Goal: Complete application form: Complete application form

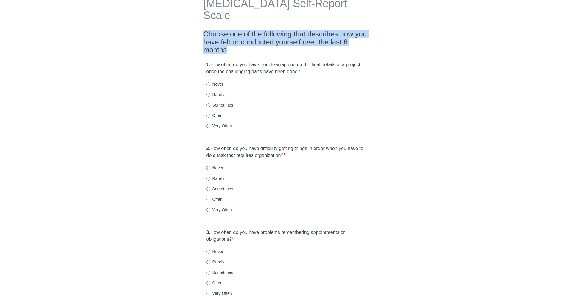
drag, startPoint x: 212, startPoint y: 22, endPoint x: 242, endPoint y: 36, distance: 33.2
click at [242, 36] on div "[MEDICAL_DATA] Self-Report Scale Choose one of the following that describes how…" at bounding box center [286, 273] width 174 height 575
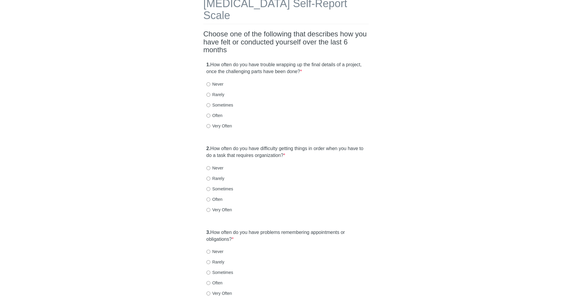
click at [215, 112] on label "Often" at bounding box center [215, 115] width 16 height 6
click at [210, 114] on input "Often" at bounding box center [209, 116] width 4 height 4
radio input "true"
drag, startPoint x: 217, startPoint y: 134, endPoint x: 270, endPoint y: 143, distance: 53.9
click at [270, 145] on label "2. How often do you have difficulty getting things in order when you have to do…" at bounding box center [287, 152] width 160 height 14
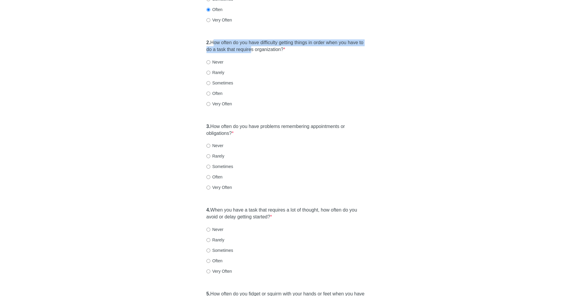
scroll to position [143, 0]
click at [216, 79] on label "Sometimes" at bounding box center [220, 82] width 27 height 6
click at [210, 80] on input "Sometimes" at bounding box center [209, 82] width 4 height 4
radio input "true"
drag, startPoint x: 221, startPoint y: 111, endPoint x: 238, endPoint y: 125, distance: 21.7
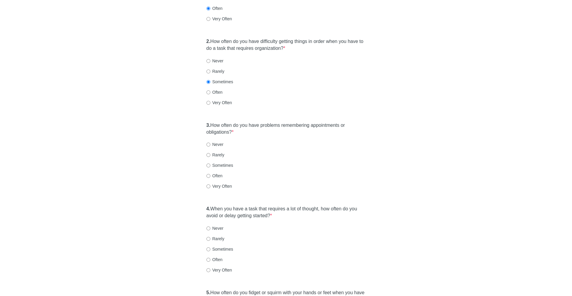
click at [238, 125] on div "3. How often do you have problems remembering appointments or obligations? * Ne…" at bounding box center [286, 158] width 165 height 79
click at [219, 183] on label "Very Often" at bounding box center [220, 186] width 26 height 6
click at [210, 184] on input "Very Often" at bounding box center [209, 186] width 4 height 4
radio input "true"
drag, startPoint x: 218, startPoint y: 193, endPoint x: 234, endPoint y: 208, distance: 21.5
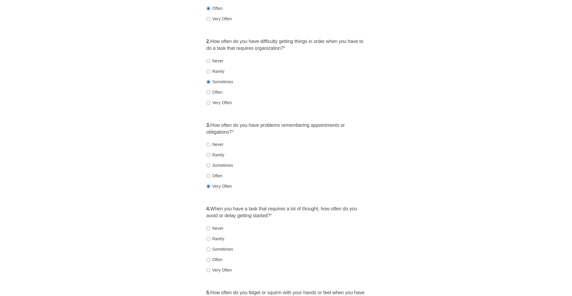
click at [234, 208] on div "4. When you have a task that requires a lot of thought, how often do you avoid …" at bounding box center [286, 241] width 165 height 79
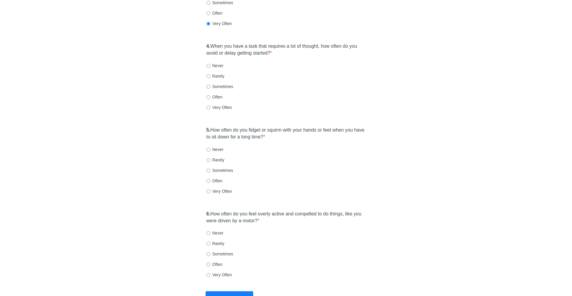
scroll to position [309, 0]
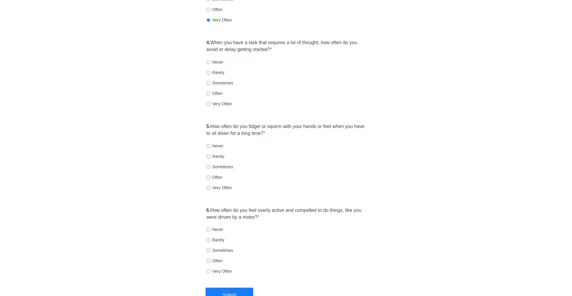
click at [223, 185] on label "Very Often" at bounding box center [220, 188] width 26 height 6
click at [210, 186] on input "Very Often" at bounding box center [209, 188] width 4 height 4
radio input "true"
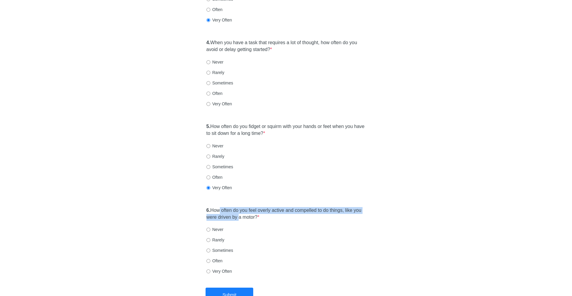
drag, startPoint x: 222, startPoint y: 195, endPoint x: 250, endPoint y: 208, distance: 30.8
click at [250, 208] on label "6. How often do you feel overly active and compelled to do things, like you wer…" at bounding box center [287, 214] width 160 height 14
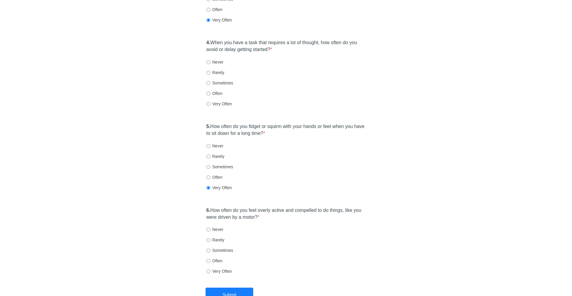
click at [215, 101] on label "Very Often" at bounding box center [220, 104] width 26 height 6
click at [210, 102] on input "Very Often" at bounding box center [209, 104] width 4 height 4
radio input "true"
drag, startPoint x: 218, startPoint y: 114, endPoint x: 291, endPoint y: 124, distance: 73.7
click at [291, 124] on label "5. How often do you fidget or squirm with your hands or feet when you have to s…" at bounding box center [287, 130] width 160 height 14
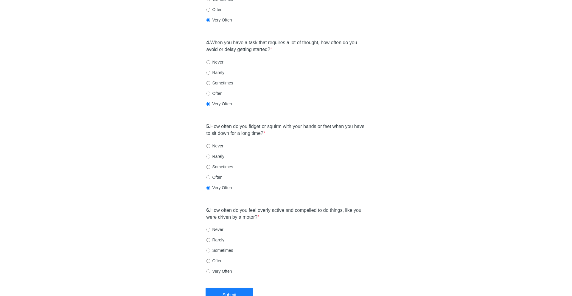
drag, startPoint x: 220, startPoint y: 198, endPoint x: 278, endPoint y: 208, distance: 58.5
click at [278, 208] on label "6. How often do you feel overly active and compelled to do things, like you wer…" at bounding box center [287, 214] width 160 height 14
drag, startPoint x: 278, startPoint y: 208, endPoint x: 219, endPoint y: 198, distance: 59.1
click at [219, 207] on label "6. How often do you feel overly active and compelled to do things, like you wer…" at bounding box center [287, 214] width 160 height 14
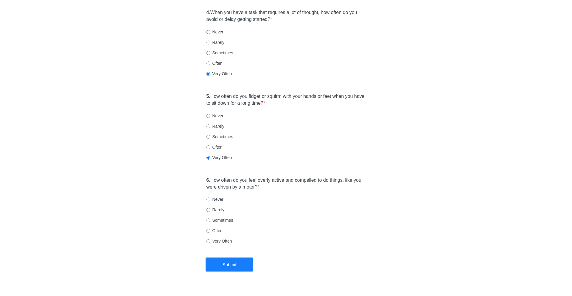
click at [220, 217] on label "Sometimes" at bounding box center [220, 220] width 27 height 6
click at [210, 218] on input "Sometimes" at bounding box center [209, 220] width 4 height 4
radio input "true"
click at [234, 257] on button "Submit" at bounding box center [230, 264] width 48 height 14
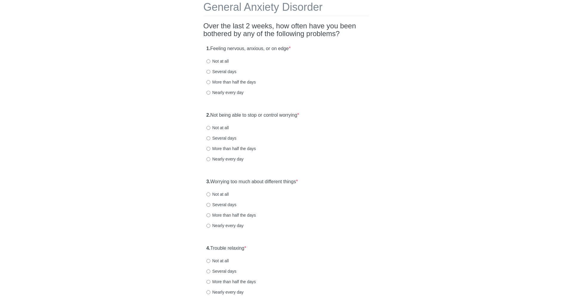
scroll to position [33, 0]
drag, startPoint x: 207, startPoint y: 26, endPoint x: 316, endPoint y: 31, distance: 109.5
click at [316, 31] on h2 "Over the last 2 weeks, how often have you been bothered by any of the following…" at bounding box center [286, 29] width 165 height 16
click at [215, 89] on label "Nearly every day" at bounding box center [225, 91] width 37 height 6
click at [210, 89] on input "Nearly every day" at bounding box center [209, 91] width 4 height 4
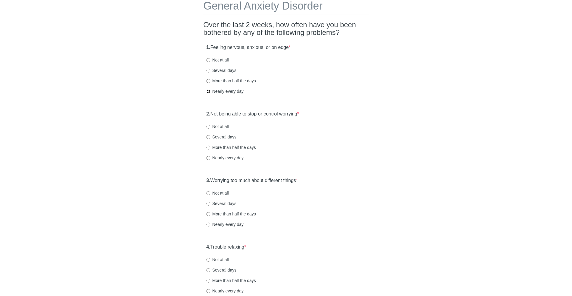
radio input "true"
drag, startPoint x: 213, startPoint y: 114, endPoint x: 252, endPoint y: 117, distance: 38.6
click at [252, 117] on label "2. Not being able to stop or control worrying *" at bounding box center [253, 114] width 93 height 7
click at [229, 145] on label "More than half the days" at bounding box center [231, 147] width 49 height 6
click at [210, 145] on input "More than half the days" at bounding box center [209, 147] width 4 height 4
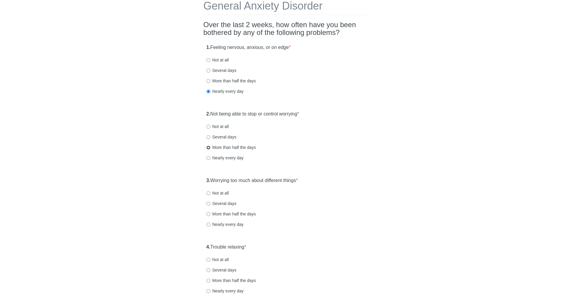
radio input "true"
drag, startPoint x: 221, startPoint y: 178, endPoint x: 289, endPoint y: 179, distance: 68.6
click at [289, 179] on label "3. Worrying too much about different things *" at bounding box center [253, 180] width 92 height 7
click at [225, 224] on label "Nearly every day" at bounding box center [225, 224] width 37 height 6
click at [210, 224] on input "Nearly every day" at bounding box center [209, 224] width 4 height 4
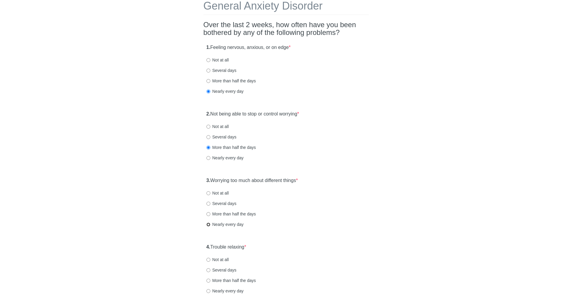
radio input "true"
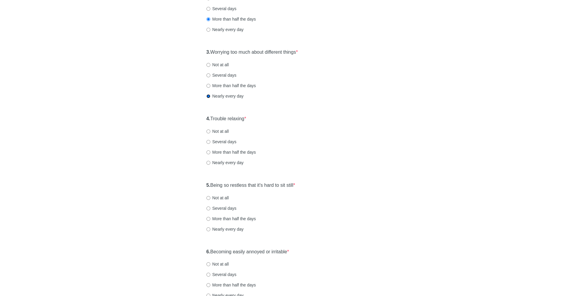
scroll to position [175, 0]
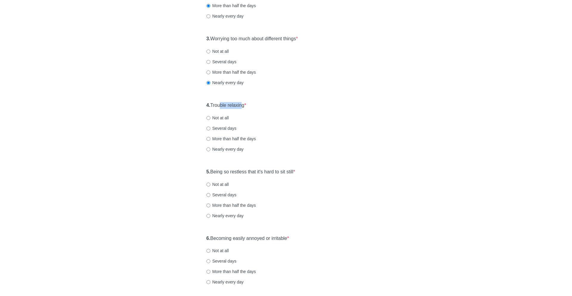
drag, startPoint x: 222, startPoint y: 103, endPoint x: 246, endPoint y: 103, distance: 23.6
click at [246, 103] on label "4. Trouble relaxing *" at bounding box center [227, 105] width 40 height 7
click at [221, 139] on label "More than half the days" at bounding box center [231, 139] width 49 height 6
click at [210, 139] on input "More than half the days" at bounding box center [209, 139] width 4 height 4
radio input "true"
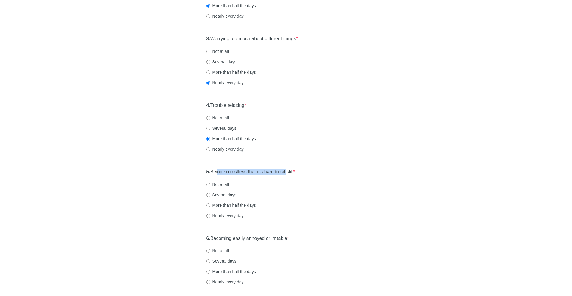
drag, startPoint x: 220, startPoint y: 171, endPoint x: 291, endPoint y: 173, distance: 70.7
click at [291, 173] on label "5. Being so restless that it's hard to sit still *" at bounding box center [251, 171] width 89 height 7
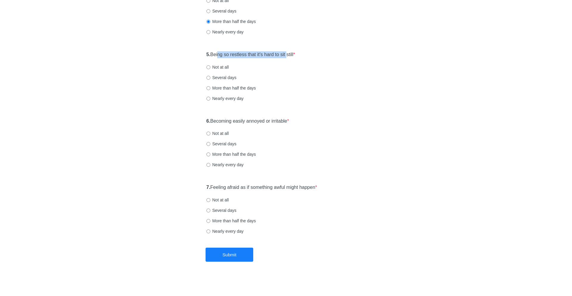
scroll to position [293, 0]
click at [225, 99] on label "Nearly every day" at bounding box center [225, 98] width 37 height 6
click at [210, 99] on input "Nearly every day" at bounding box center [209, 98] width 4 height 4
radio input "true"
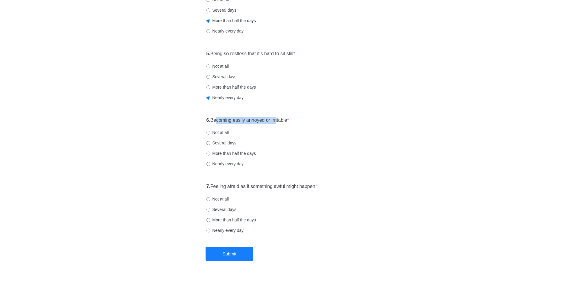
drag, startPoint x: 217, startPoint y: 118, endPoint x: 279, endPoint y: 122, distance: 62.1
click at [279, 122] on label "6. Becoming easily annoyed or irritable *" at bounding box center [248, 120] width 83 height 7
click at [226, 168] on div "6. Becoming easily annoyed or irritable * Not at all Several days More than hal…" at bounding box center [286, 145] width 165 height 62
click at [226, 165] on label "Nearly every day" at bounding box center [225, 164] width 37 height 6
click at [210, 165] on input "Nearly every day" at bounding box center [209, 164] width 4 height 4
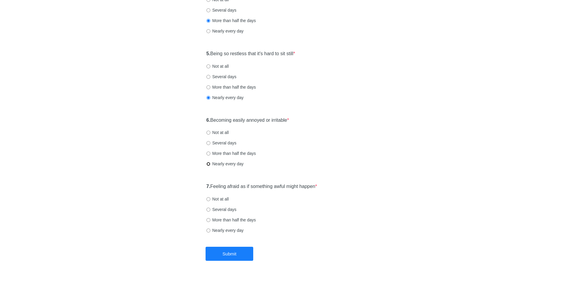
radio input "true"
drag, startPoint x: 221, startPoint y: 186, endPoint x: 310, endPoint y: 186, distance: 89.4
click at [310, 186] on label "7. Feeling afraid as if something awful might happen *" at bounding box center [262, 186] width 111 height 7
click at [224, 209] on label "Several days" at bounding box center [222, 209] width 30 height 6
click at [210, 209] on input "Several days" at bounding box center [209, 210] width 4 height 4
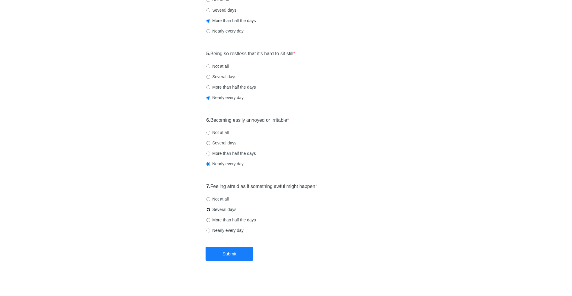
radio input "true"
click at [229, 254] on button "Submit" at bounding box center [230, 254] width 48 height 14
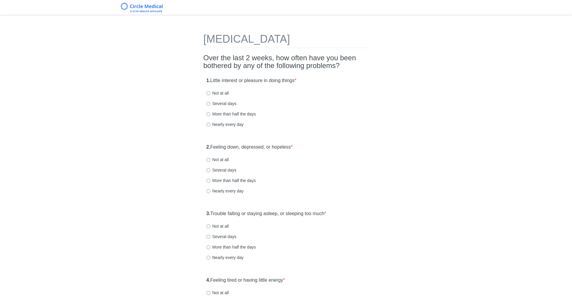
click at [318, 80] on div "1. Little interest or pleasure in doing things * Not at all Several days More t…" at bounding box center [286, 105] width 165 height 62
drag, startPoint x: 318, startPoint y: 80, endPoint x: 205, endPoint y: 81, distance: 113.3
click at [205, 81] on div "1. Little interest or pleasure in doing things * Not at all Several days More t…" at bounding box center [286, 105] width 165 height 62
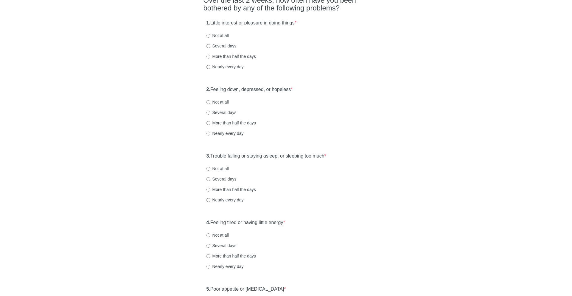
scroll to position [68, 0]
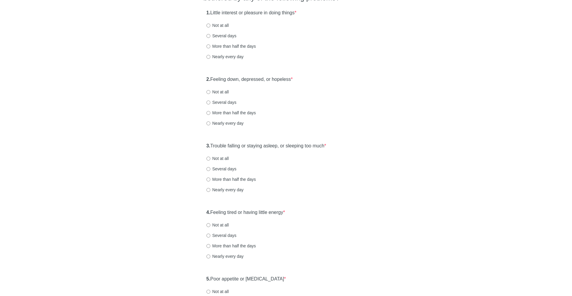
click at [219, 57] on label "Nearly every day" at bounding box center [225, 57] width 37 height 6
click at [210, 57] on input "Nearly every day" at bounding box center [209, 57] width 4 height 4
radio input "true"
drag, startPoint x: 213, startPoint y: 79, endPoint x: 304, endPoint y: 80, distance: 91.5
click at [304, 80] on div "2. Feeling down, depressed, or hopeless * Not at all Several days More than hal…" at bounding box center [286, 104] width 165 height 62
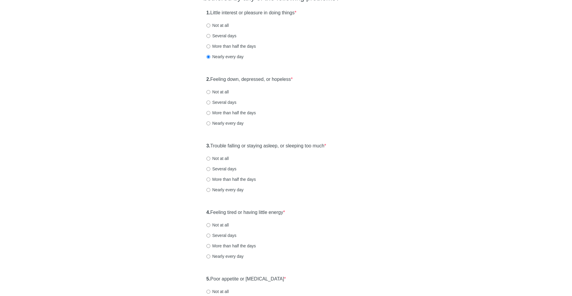
click at [221, 101] on label "Several days" at bounding box center [222, 102] width 30 height 6
click at [210, 101] on input "Several days" at bounding box center [209, 102] width 4 height 4
radio input "true"
drag, startPoint x: 213, startPoint y: 145, endPoint x: 342, endPoint y: 150, distance: 129.2
click at [342, 150] on div "3. Trouble falling or staying asleep, or sleeping too much * Not at all Several…" at bounding box center [286, 171] width 165 height 62
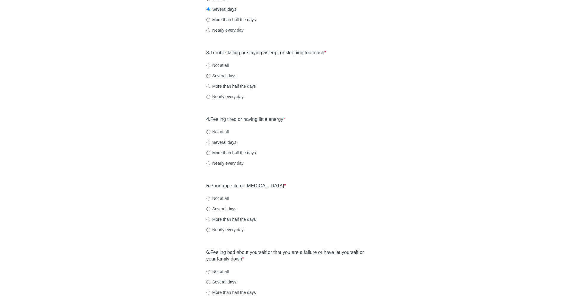
scroll to position [161, 0]
click at [229, 96] on label "Nearly every day" at bounding box center [225, 96] width 37 height 6
click at [210, 96] on input "Nearly every day" at bounding box center [209, 97] width 4 height 4
radio input "true"
drag, startPoint x: 214, startPoint y: 120, endPoint x: 321, endPoint y: 124, distance: 107.1
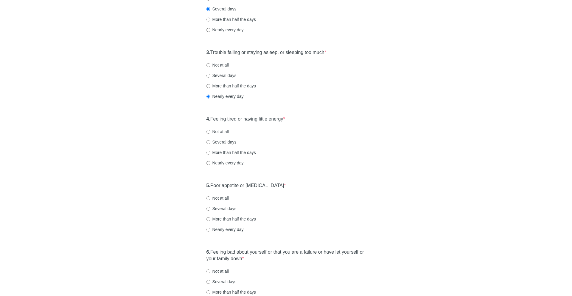
click at [321, 124] on div "4. Feeling tired or having little energy * Not at all Several days More than ha…" at bounding box center [286, 144] width 165 height 62
click at [225, 140] on label "Several days" at bounding box center [222, 142] width 30 height 6
click at [210, 140] on input "Several days" at bounding box center [209, 142] width 4 height 4
radio input "true"
drag, startPoint x: 216, startPoint y: 186, endPoint x: 280, endPoint y: 186, distance: 63.5
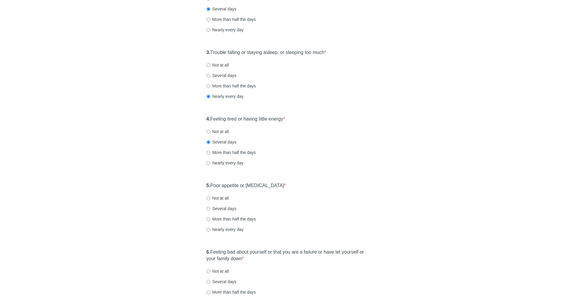
click at [280, 186] on div "5. Poor appetite or [MEDICAL_DATA] * Not at all Several days More than half the…" at bounding box center [286, 210] width 165 height 62
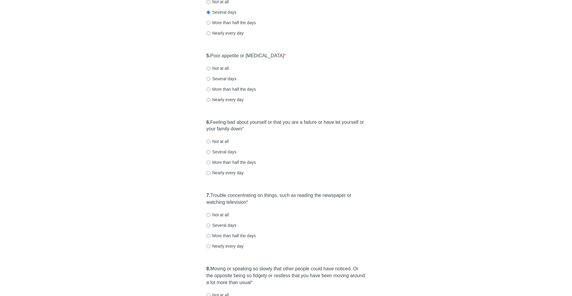
scroll to position [294, 0]
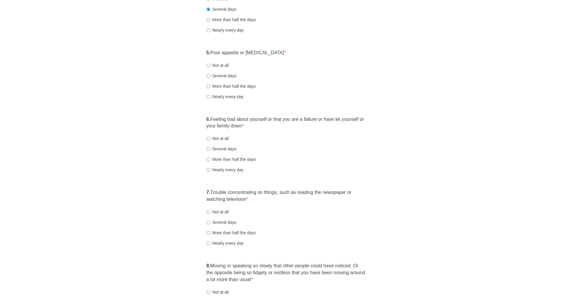
click at [244, 83] on label "More than half the days" at bounding box center [231, 86] width 49 height 6
click at [210, 84] on input "More than half the days" at bounding box center [209, 86] width 4 height 4
radio input "true"
drag, startPoint x: 222, startPoint y: 117, endPoint x: 253, endPoint y: 123, distance: 31.1
click at [253, 123] on label "6. Feeling bad about yourself or that you are a failure or have let yourself or…" at bounding box center [287, 123] width 160 height 14
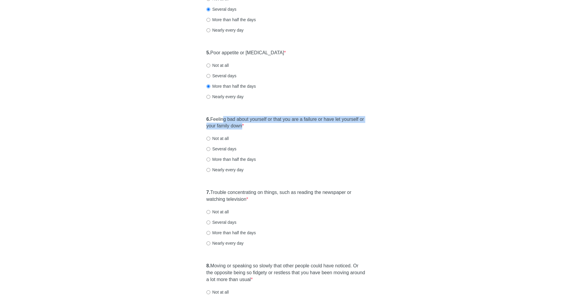
drag, startPoint x: 250, startPoint y: 127, endPoint x: 227, endPoint y: 118, distance: 25.2
click at [227, 118] on label "6. Feeling bad about yourself or that you are a failure or have let yourself or…" at bounding box center [287, 123] width 160 height 14
click at [225, 145] on div "6. Feeling bad about yourself or that you are a failure or have let yourself or…" at bounding box center [286, 147] width 165 height 69
click at [224, 148] on label "Several days" at bounding box center [222, 149] width 30 height 6
click at [210, 148] on input "Several days" at bounding box center [209, 149] width 4 height 4
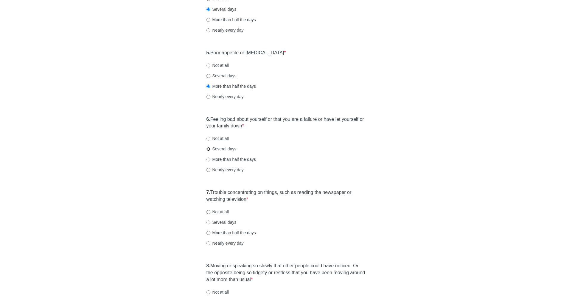
radio input "true"
drag, startPoint x: 213, startPoint y: 190, endPoint x: 267, endPoint y: 199, distance: 54.7
click at [267, 199] on label "7. Trouble concentrating on things, such as reading the newspaper or watching t…" at bounding box center [287, 196] width 160 height 14
click at [223, 138] on label "Not at all" at bounding box center [218, 138] width 22 height 6
click at [210, 138] on input "Not at all" at bounding box center [209, 139] width 4 height 4
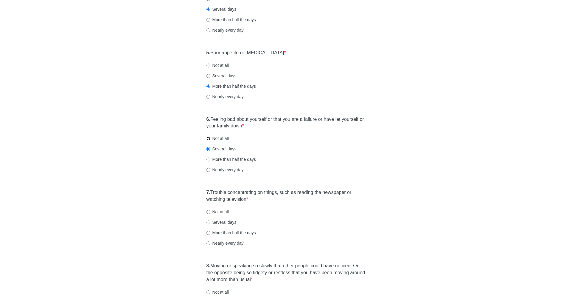
radio input "true"
drag, startPoint x: 220, startPoint y: 190, endPoint x: 264, endPoint y: 198, distance: 44.7
click at [264, 198] on label "7. Trouble concentrating on things, such as reading the newspaper or watching t…" at bounding box center [287, 196] width 160 height 14
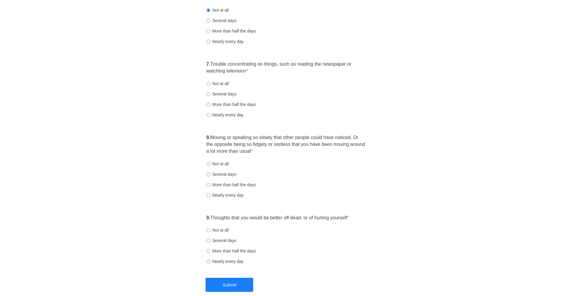
scroll to position [429, 0]
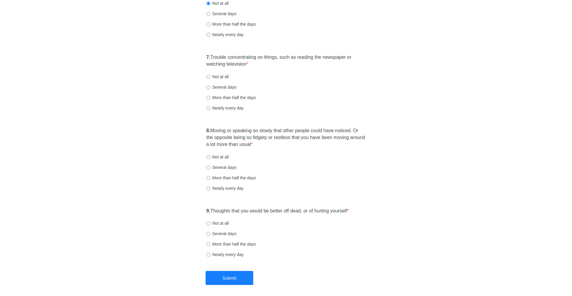
click at [230, 105] on label "Nearly every day" at bounding box center [225, 108] width 37 height 6
click at [210, 106] on input "Nearly every day" at bounding box center [209, 108] width 4 height 4
radio input "true"
drag, startPoint x: 223, startPoint y: 131, endPoint x: 280, endPoint y: 147, distance: 58.8
click at [280, 147] on label "8. Moving or speaking so slowly that other people could have noticed. Or the op…" at bounding box center [287, 137] width 160 height 21
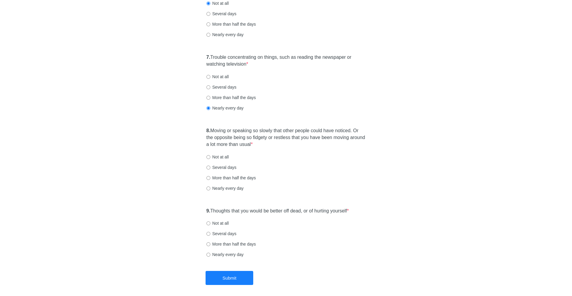
click at [214, 129] on label "8. Moving or speaking so slowly that other people could have noticed. Or the op…" at bounding box center [287, 137] width 160 height 21
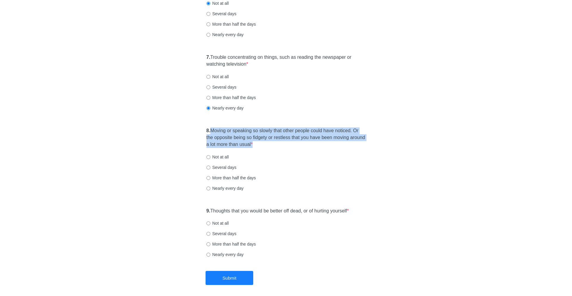
drag, startPoint x: 214, startPoint y: 129, endPoint x: 278, endPoint y: 143, distance: 65.3
click at [277, 143] on label "8. Moving or speaking so slowly that other people could have noticed. Or the op…" at bounding box center [287, 137] width 160 height 21
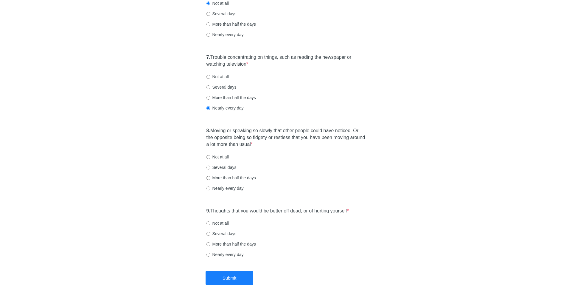
click at [230, 188] on label "Nearly every day" at bounding box center [225, 188] width 37 height 6
click at [210, 188] on input "Nearly every day" at bounding box center [209, 188] width 4 height 4
radio input "true"
drag, startPoint x: 220, startPoint y: 209, endPoint x: 310, endPoint y: 210, distance: 90.4
click at [310, 210] on label "9. Thoughts that you would be better off dead, or of hurting yourself *" at bounding box center [278, 211] width 143 height 7
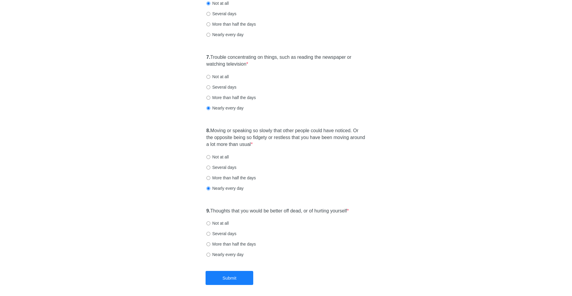
click at [224, 223] on label "Not at all" at bounding box center [218, 223] width 22 height 6
click at [210, 223] on input "Not at all" at bounding box center [209, 223] width 4 height 4
radio input "true"
click at [238, 274] on button "Submit" at bounding box center [230, 278] width 48 height 14
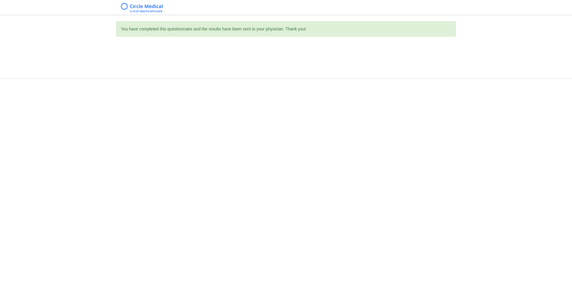
scroll to position [0, 0]
